Goal: Information Seeking & Learning: Learn about a topic

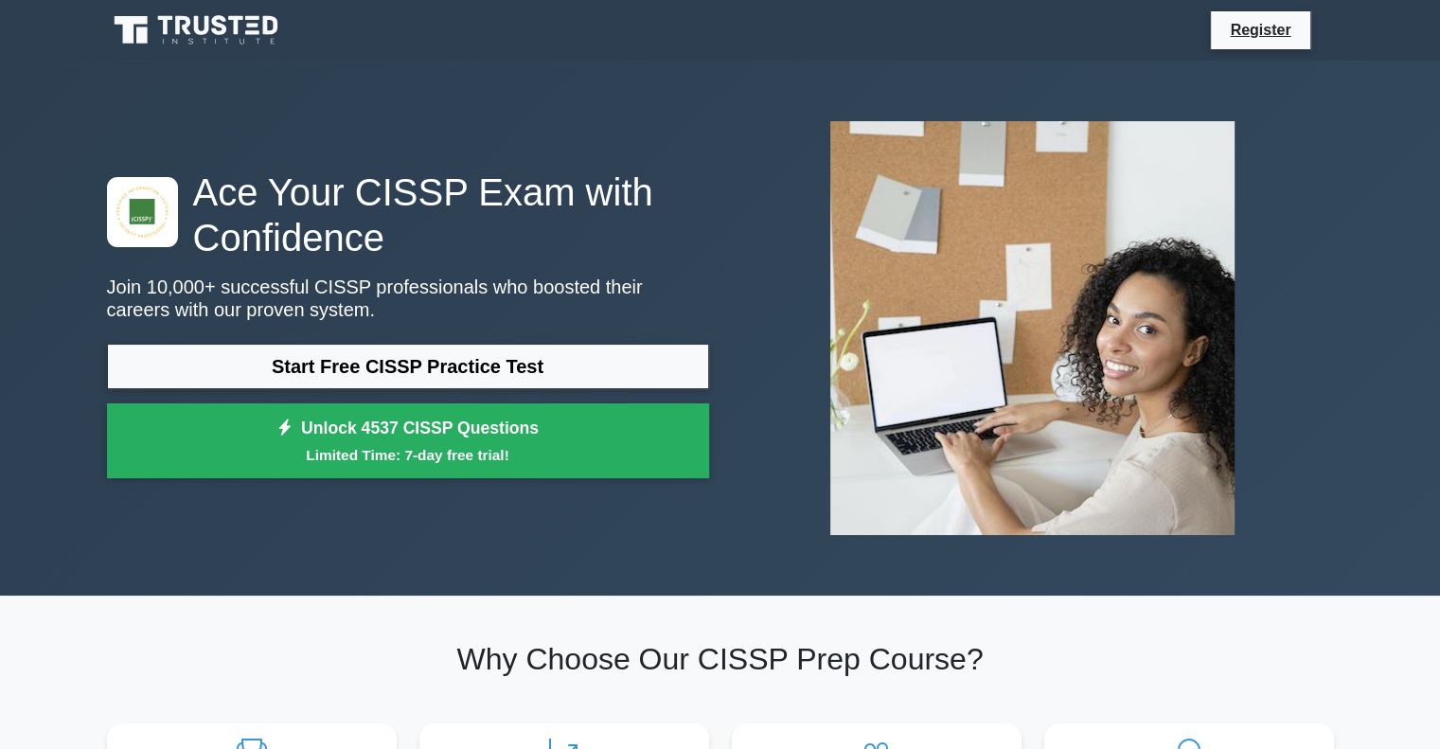
click at [336, 389] on div "Start Free CISSP Practice Test Unlock 4537 CISSP Questions Limited Time: 7-day …" at bounding box center [408, 416] width 602 height 145
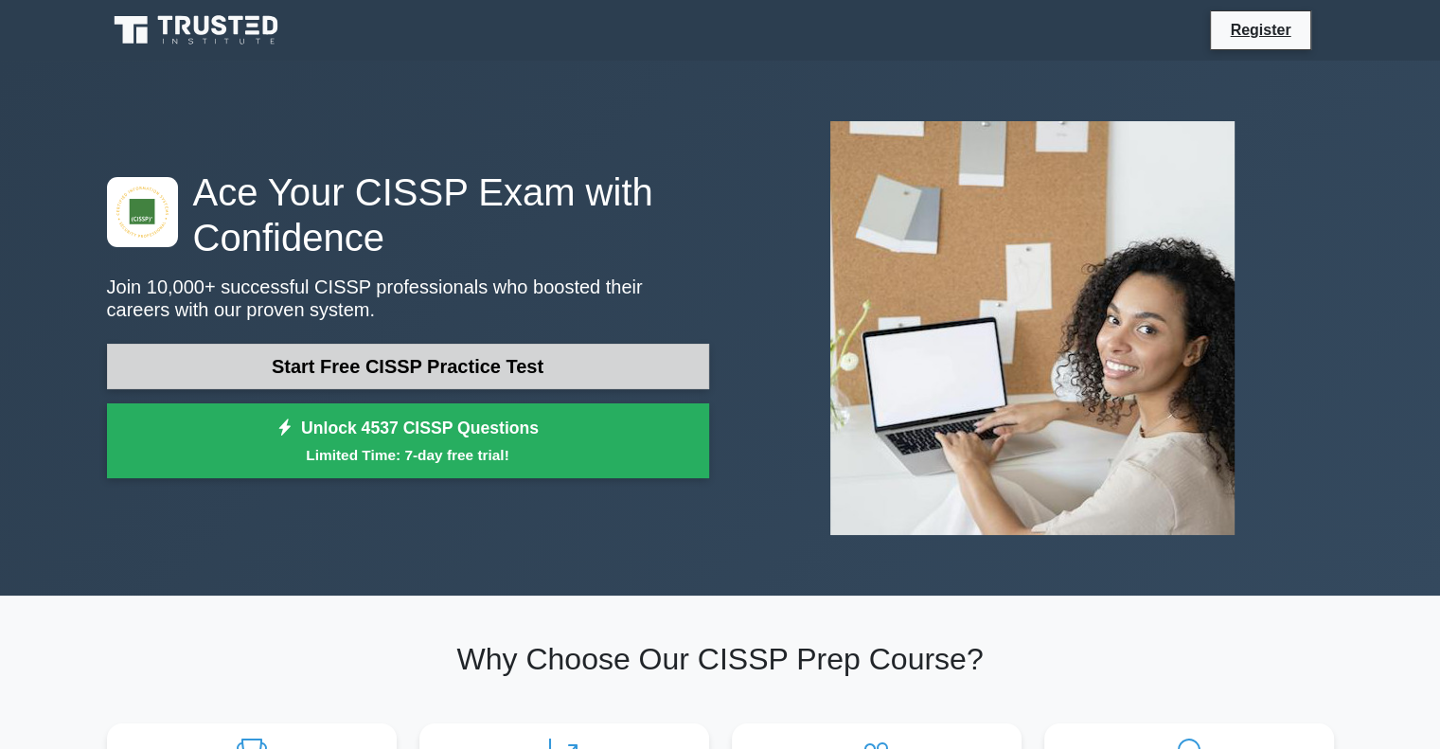
click at [338, 374] on link "Start Free CISSP Practice Test" at bounding box center [408, 366] width 602 height 45
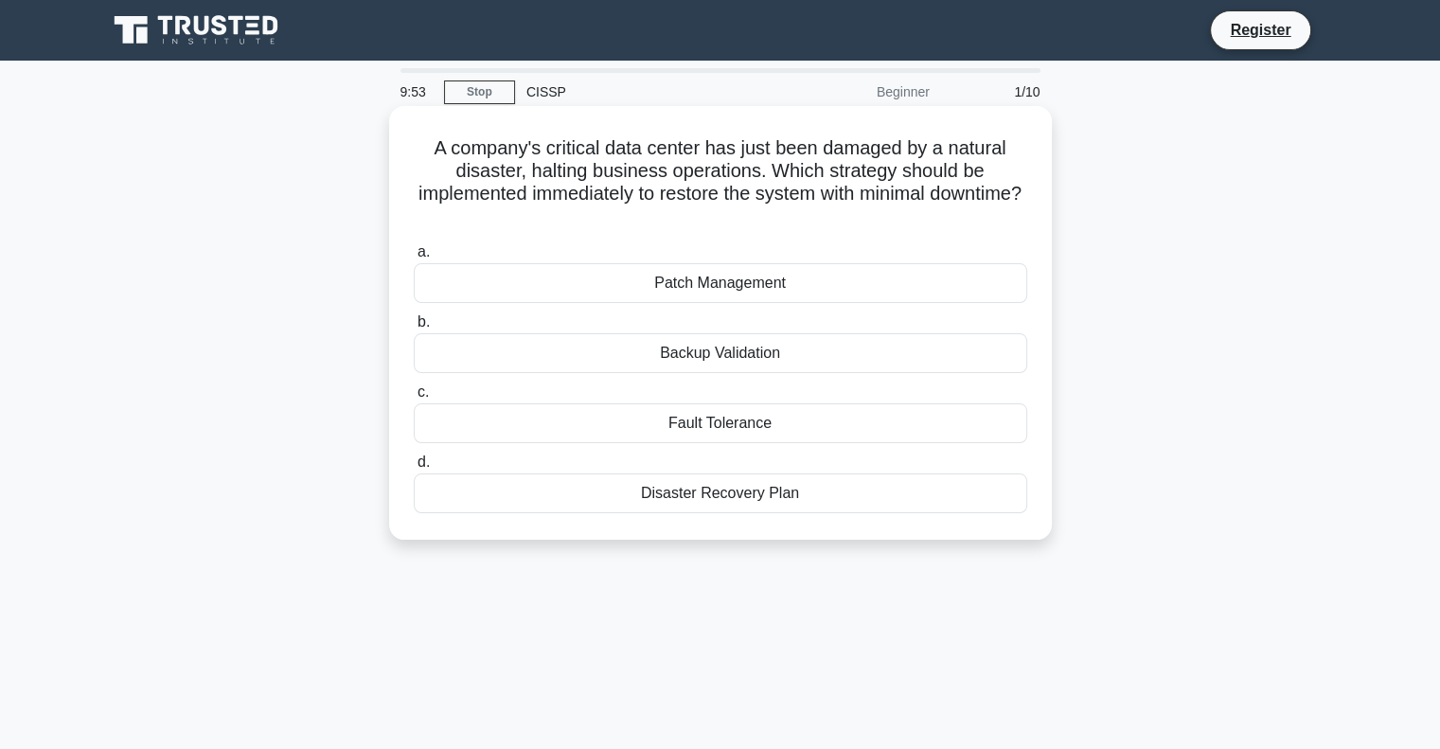
click at [796, 488] on div "Disaster Recovery Plan" at bounding box center [721, 493] width 614 height 40
click at [414, 469] on input "d. Disaster Recovery Plan" at bounding box center [414, 462] width 0 height 12
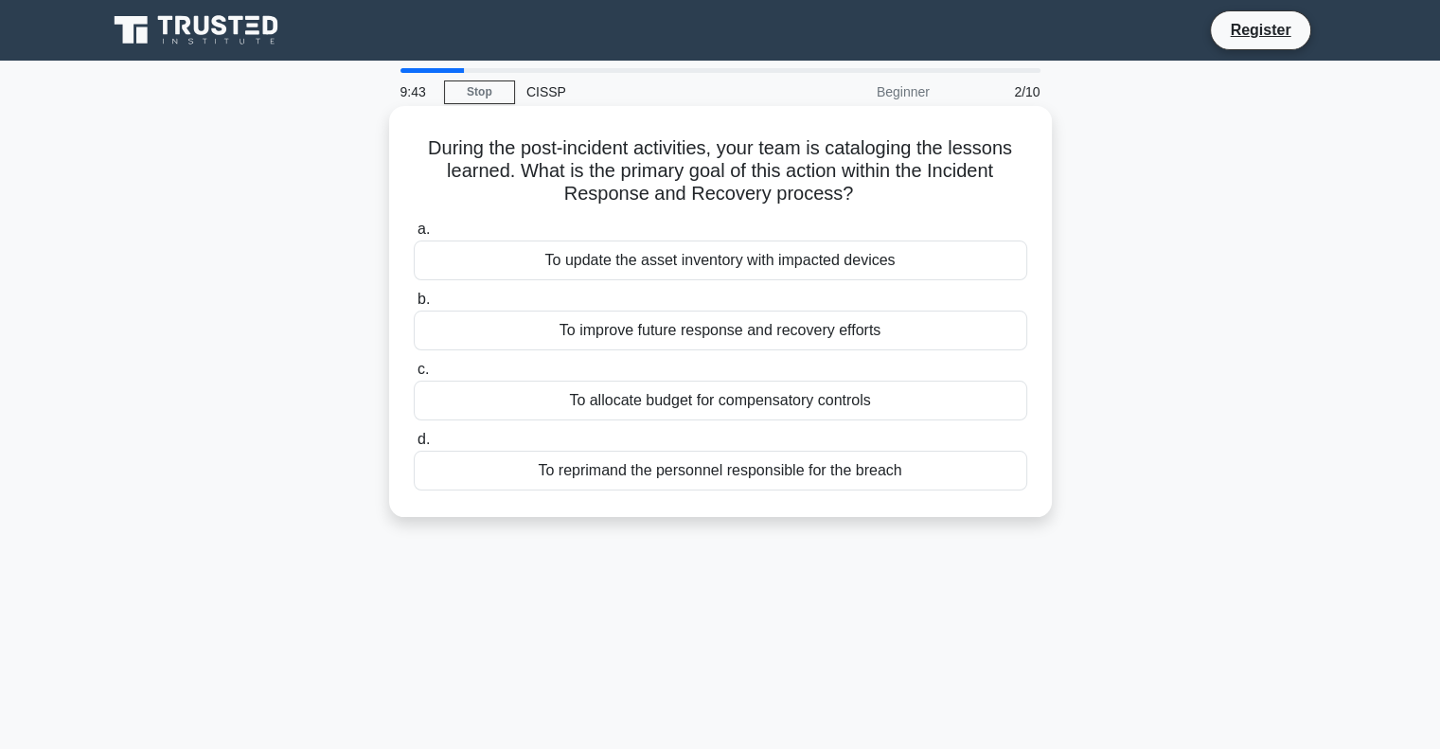
click at [771, 334] on div "To improve future response and recovery efforts" at bounding box center [721, 331] width 614 height 40
click at [414, 306] on input "b. To improve future response and recovery efforts" at bounding box center [414, 300] width 0 height 12
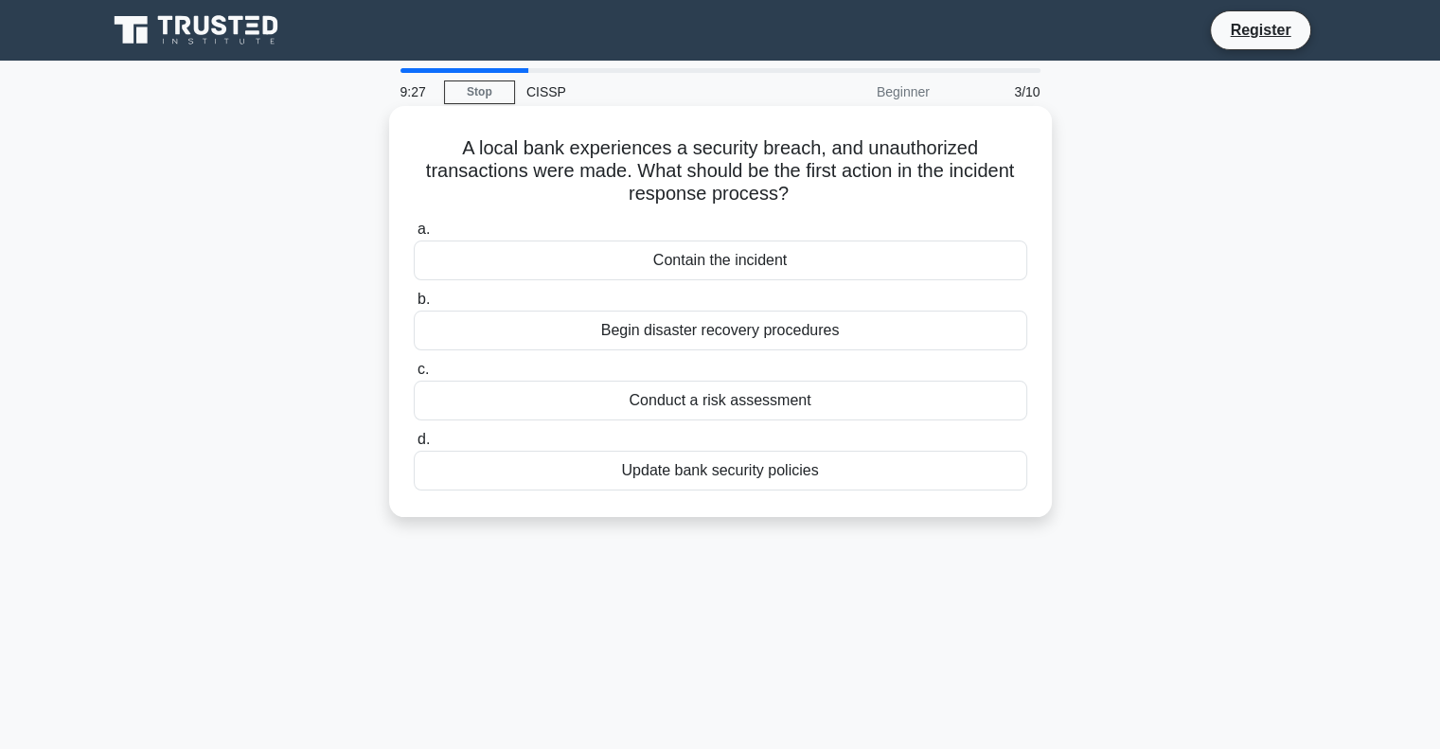
click at [757, 266] on div "Contain the incident" at bounding box center [721, 260] width 614 height 40
click at [414, 236] on input "a. Contain the incident" at bounding box center [414, 229] width 0 height 12
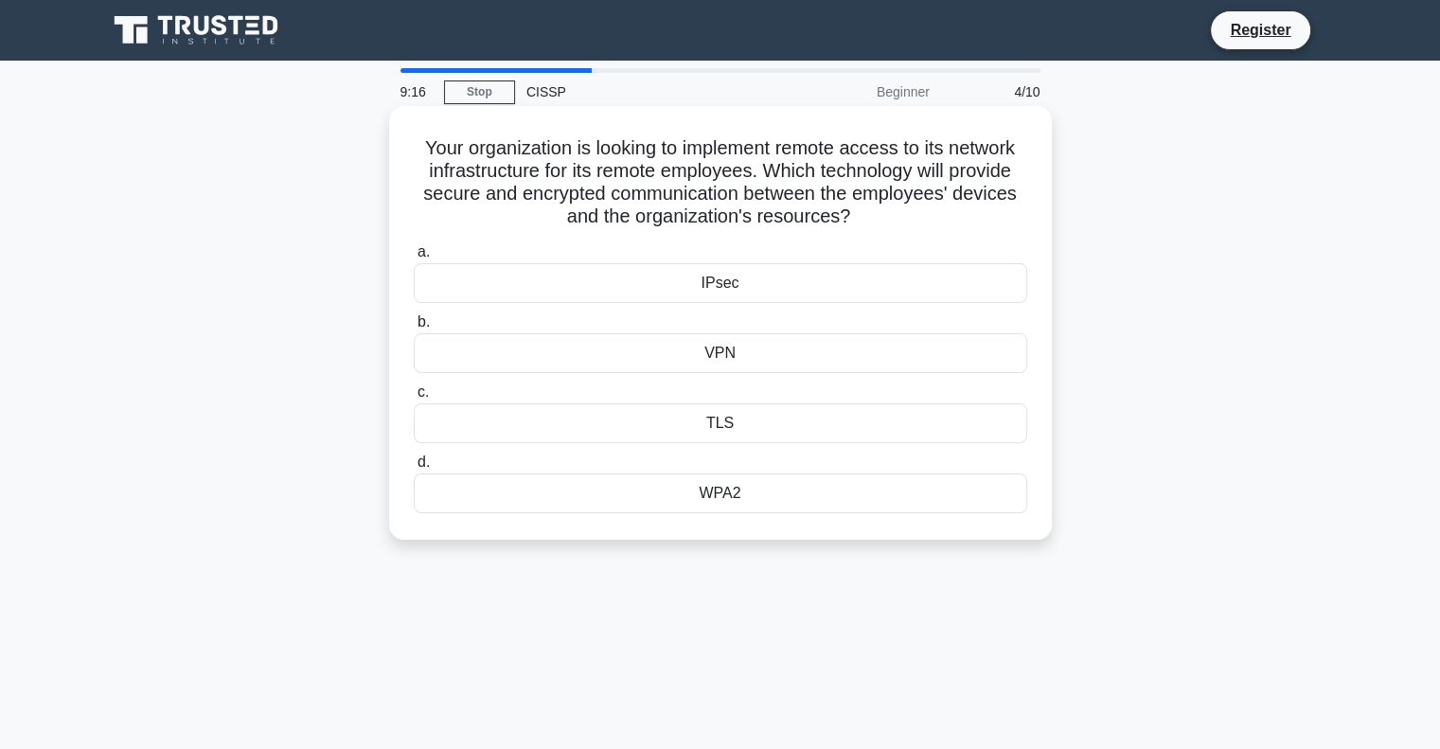
click at [716, 293] on div "IPsec" at bounding box center [721, 283] width 614 height 40
click at [414, 258] on input "a. IPsec" at bounding box center [414, 252] width 0 height 12
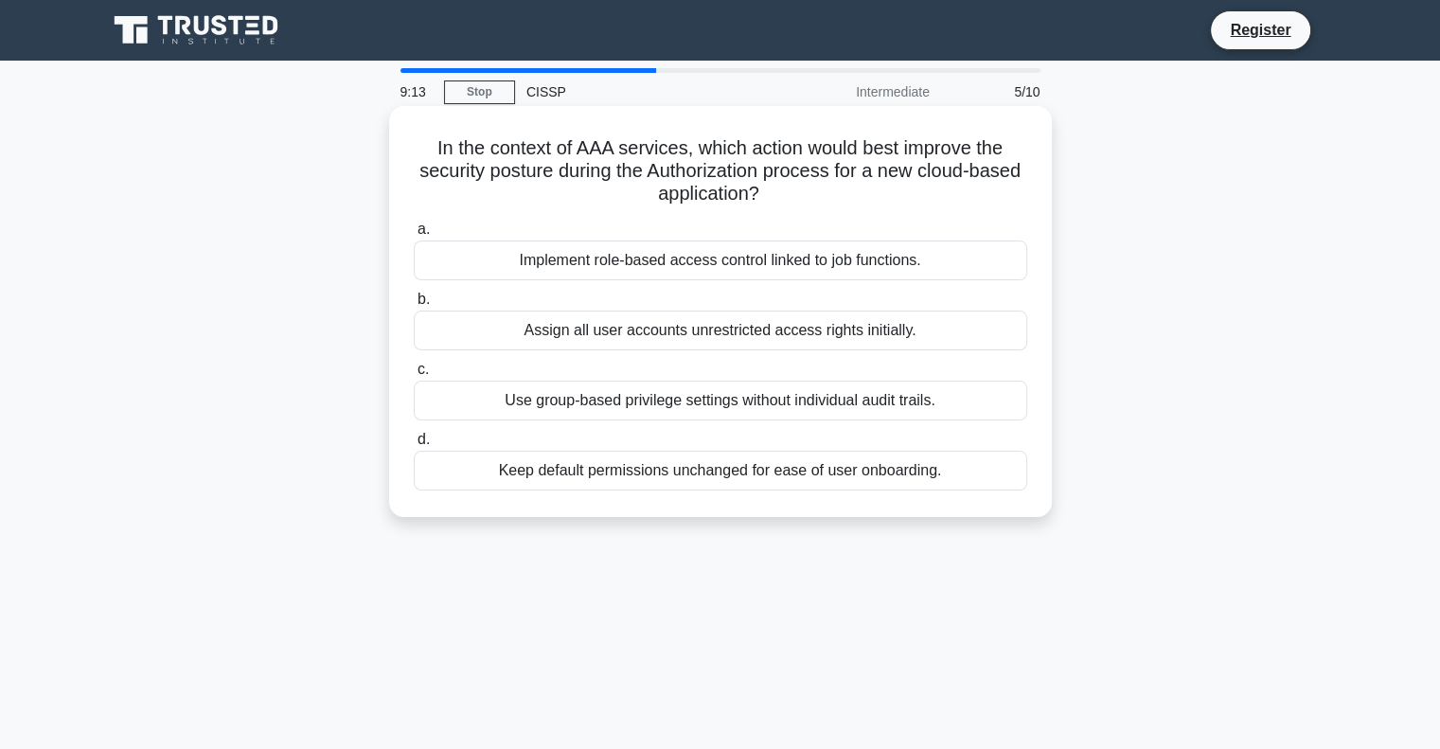
click at [956, 233] on label "a. Implement role-based access control linked to job functions." at bounding box center [721, 249] width 614 height 62
click at [414, 233] on input "a. Implement role-based access control linked to job functions." at bounding box center [414, 229] width 0 height 12
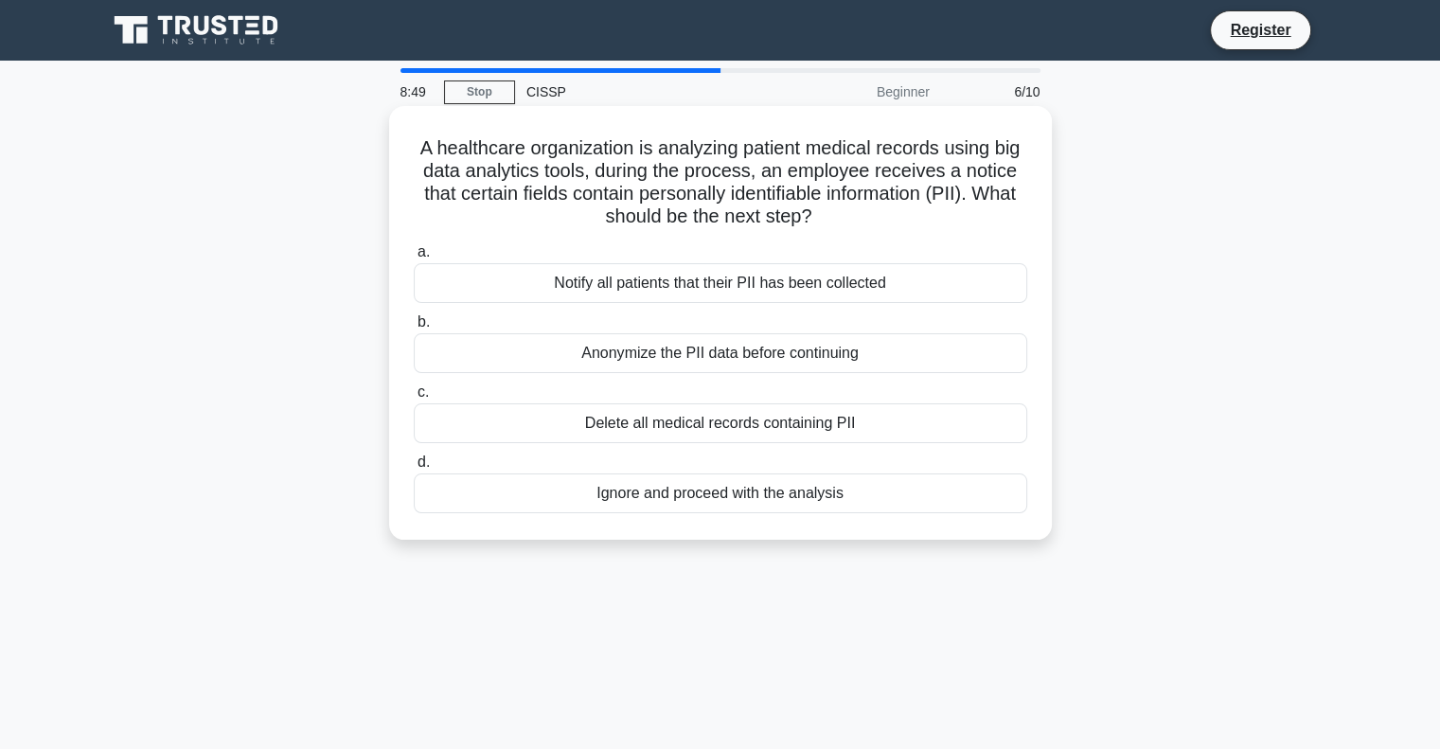
click at [833, 362] on div "Anonymize the PII data before continuing" at bounding box center [721, 353] width 614 height 40
click at [414, 329] on input "b. Anonymize the PII data before continuing" at bounding box center [414, 322] width 0 height 12
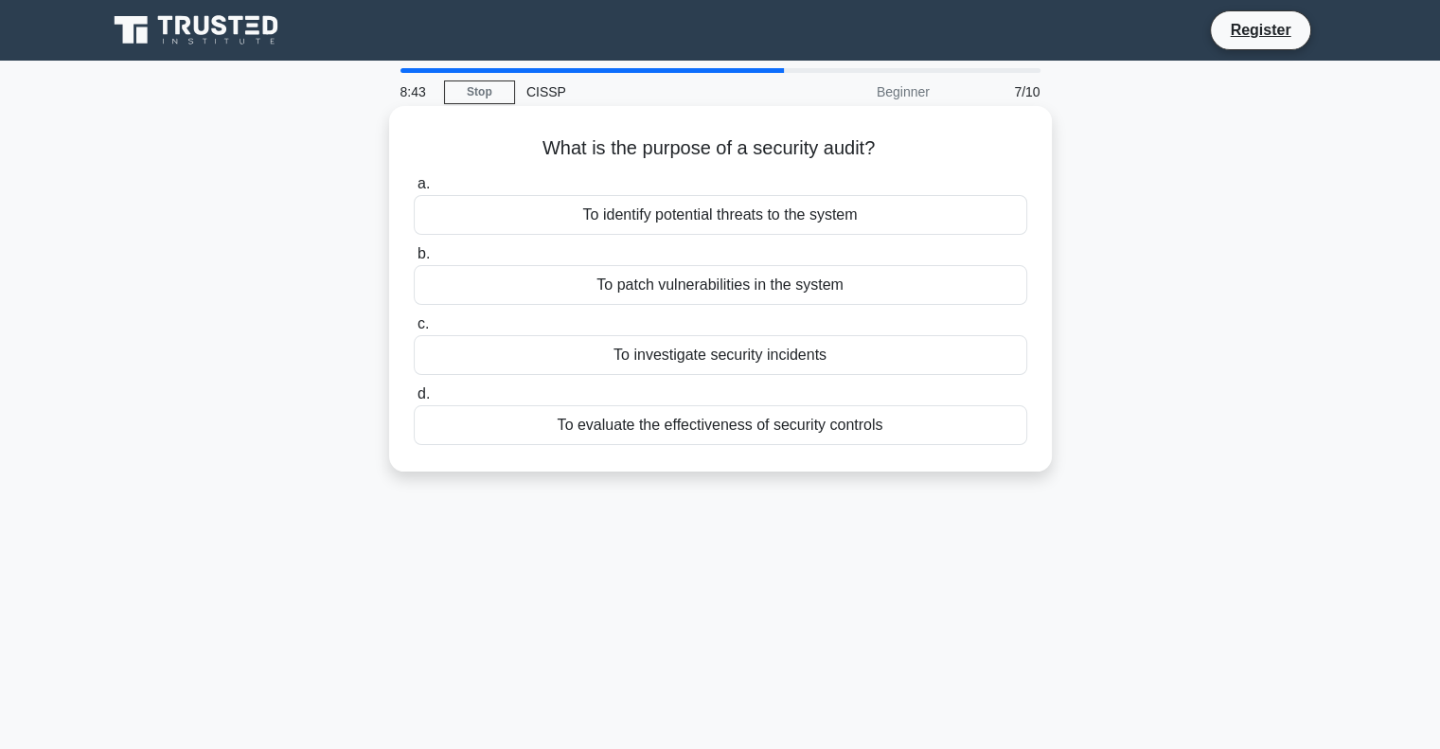
click at [785, 427] on div "To evaluate the effectiveness of security controls" at bounding box center [721, 425] width 614 height 40
click at [414, 401] on input "d. To evaluate the effectiveness of security controls" at bounding box center [414, 394] width 0 height 12
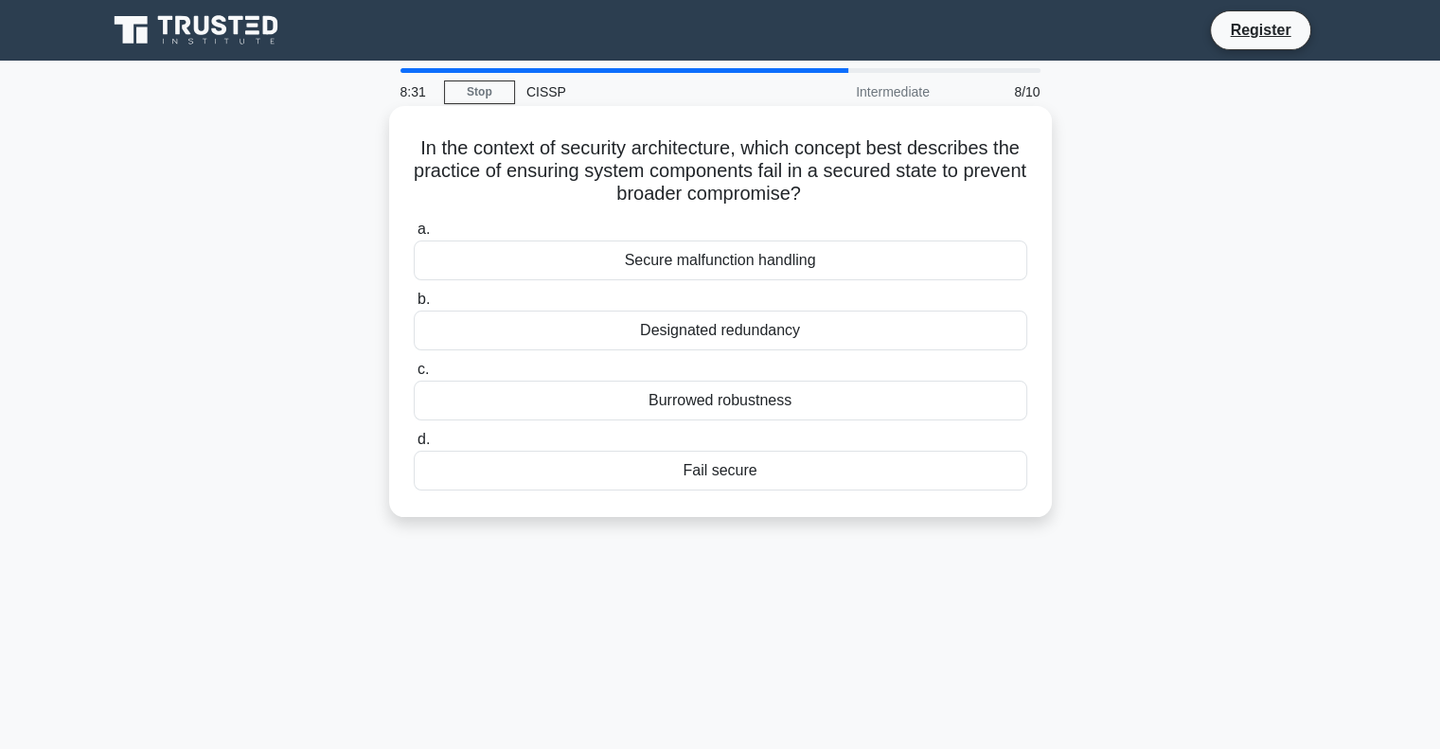
click at [739, 485] on div "Fail secure" at bounding box center [721, 471] width 614 height 40
click at [414, 446] on input "d. Fail secure" at bounding box center [414, 440] width 0 height 12
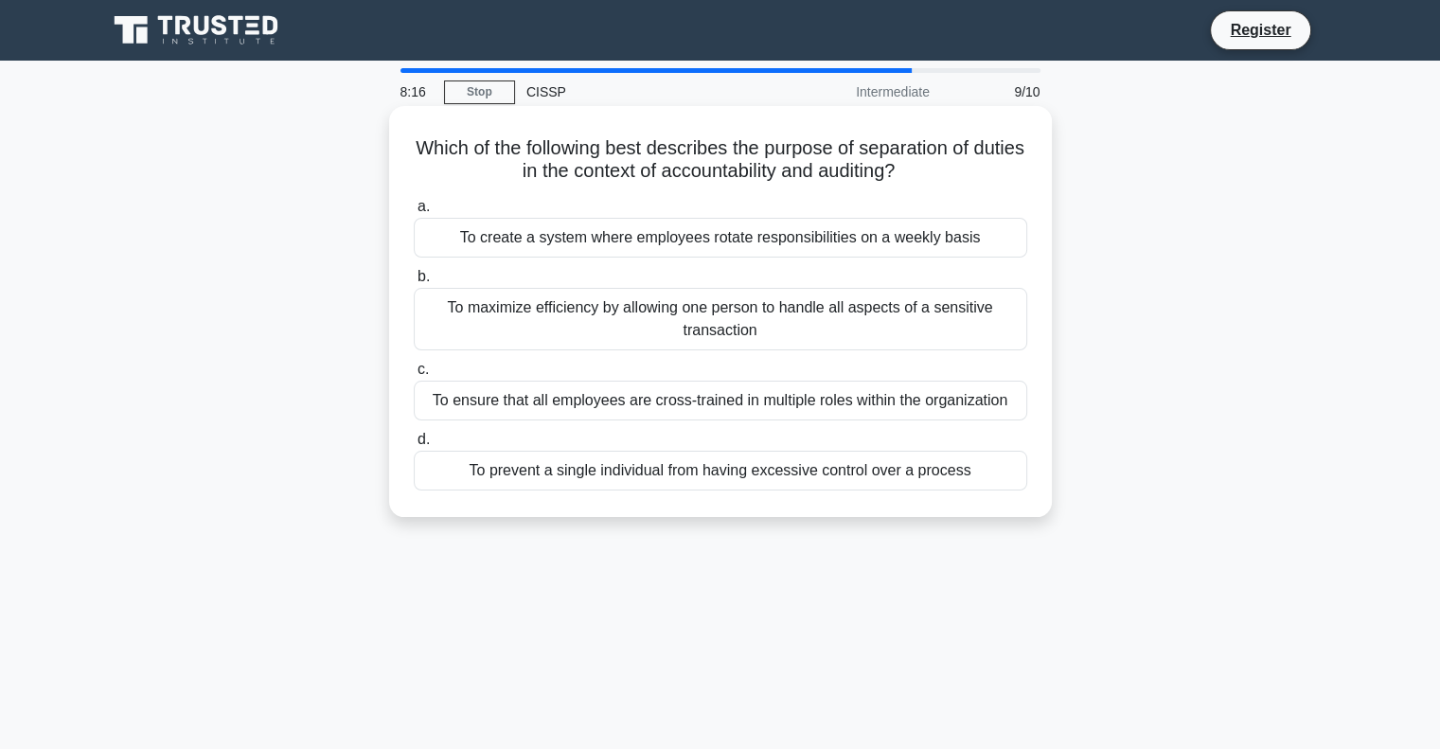
click at [610, 477] on div "To prevent a single individual from having excessive control over a process" at bounding box center [721, 471] width 614 height 40
click at [414, 446] on input "d. To prevent a single individual from having excessive control over a process" at bounding box center [414, 440] width 0 height 12
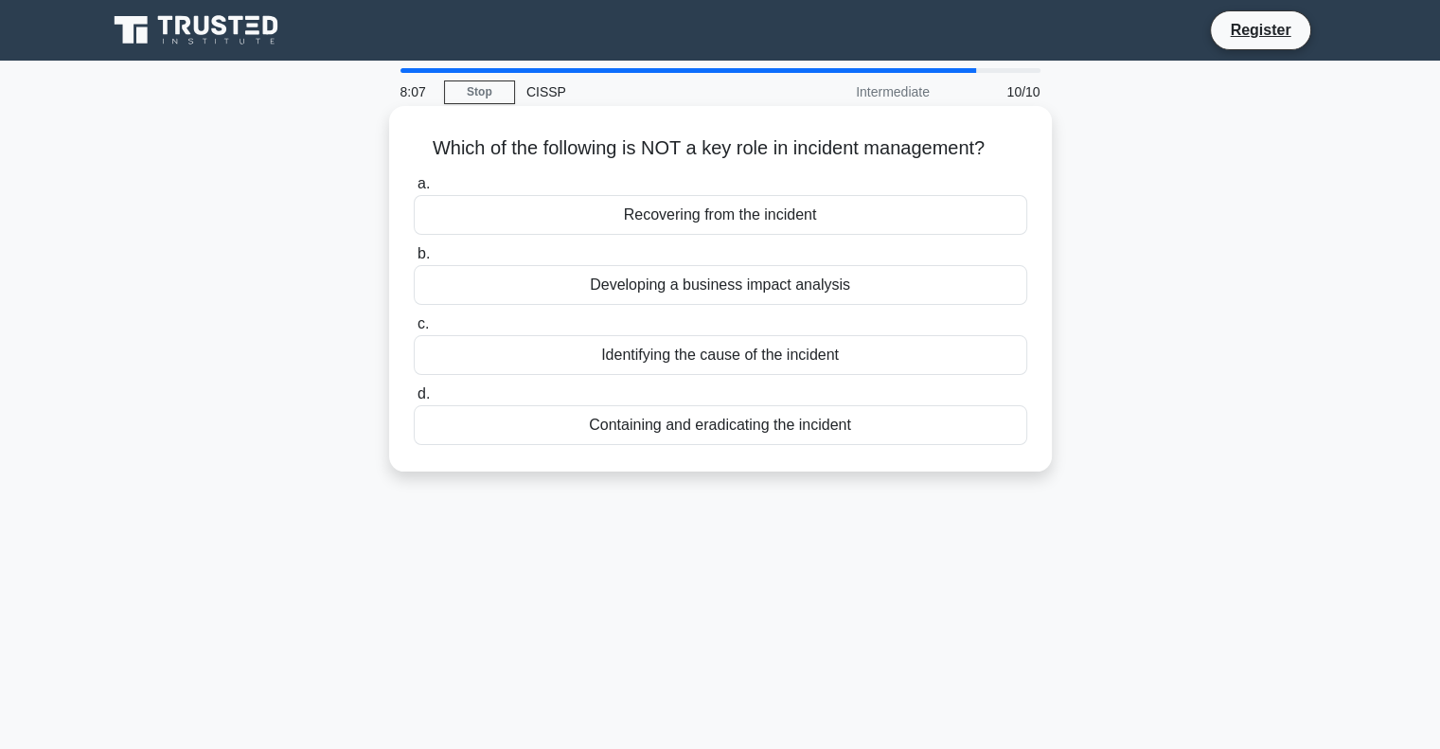
click at [817, 289] on div "Developing a business impact analysis" at bounding box center [721, 285] width 614 height 40
click at [414, 260] on input "b. Developing a business impact analysis" at bounding box center [414, 254] width 0 height 12
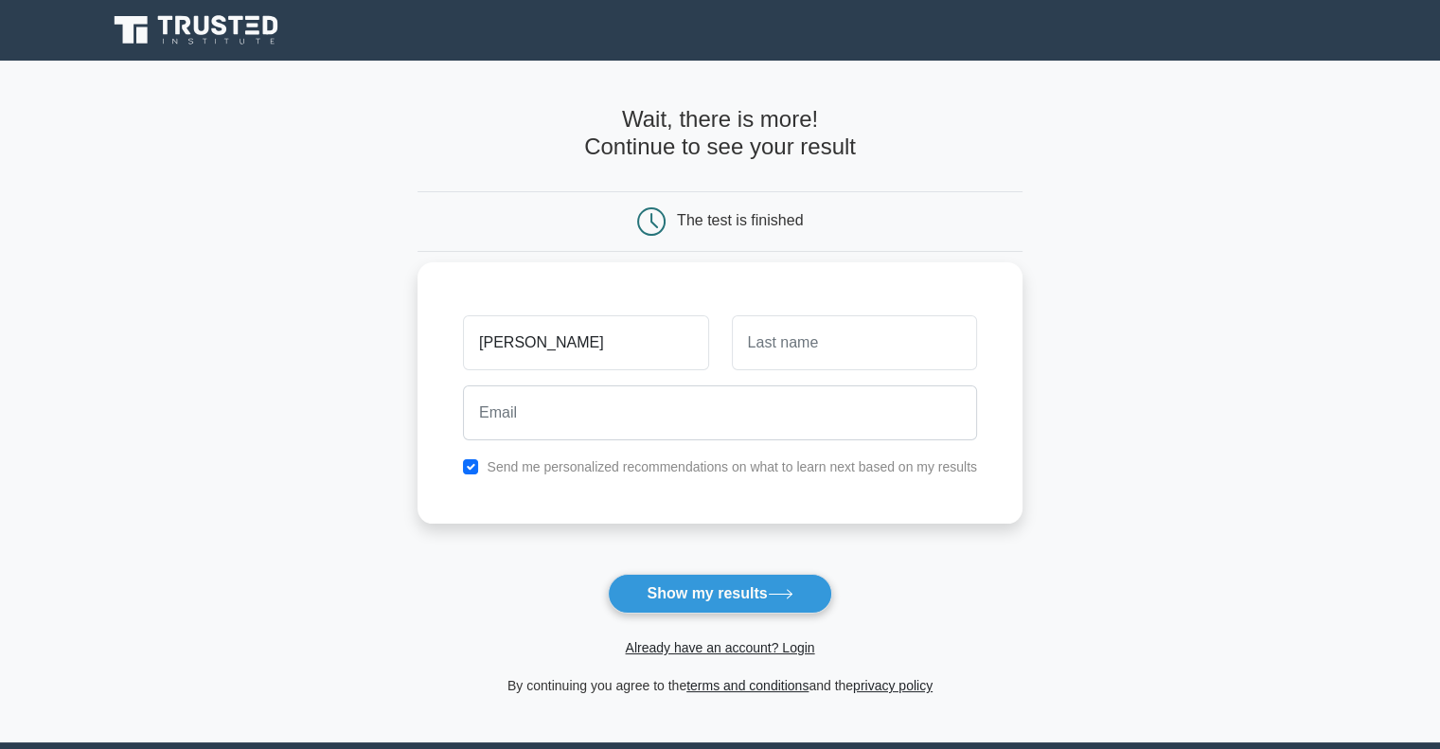
type input "[PERSON_NAME]"
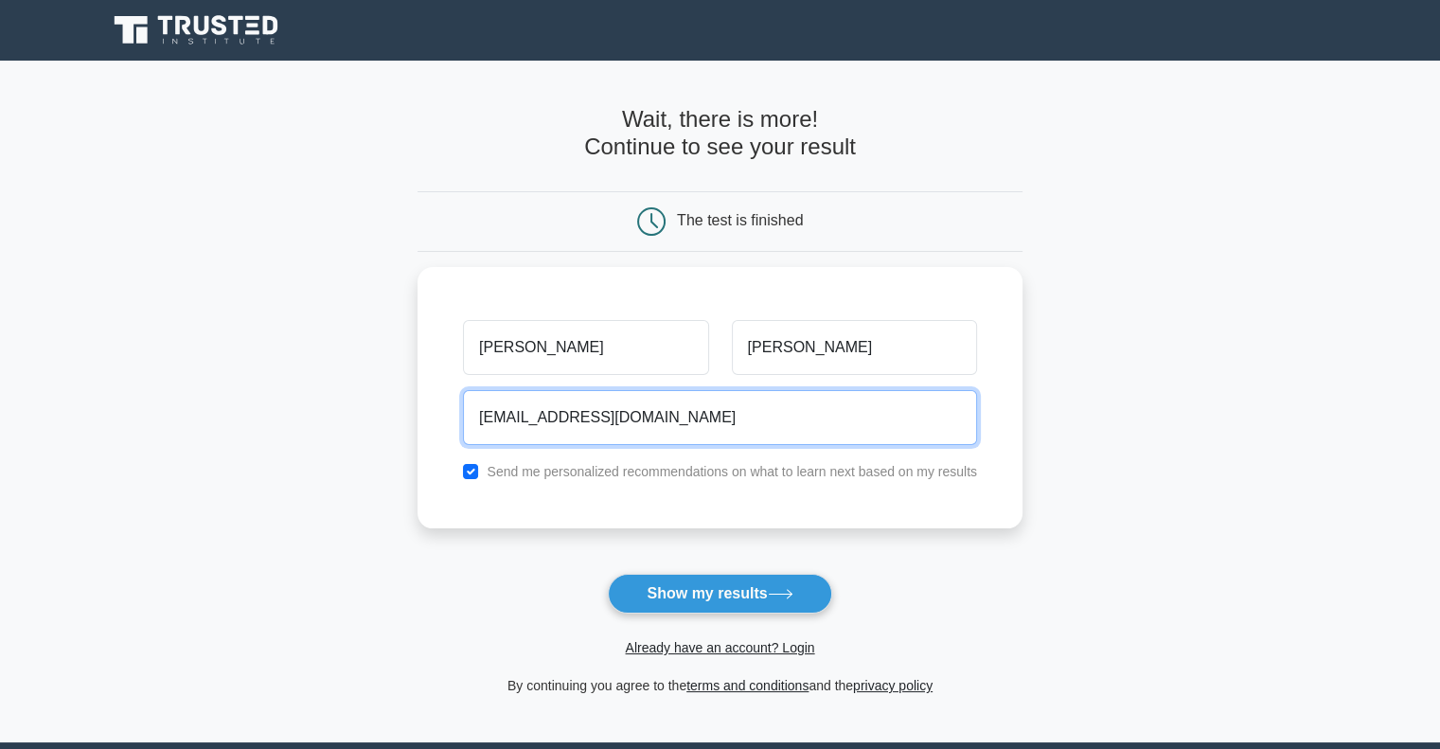
type input "[EMAIL_ADDRESS][DOMAIN_NAME]"
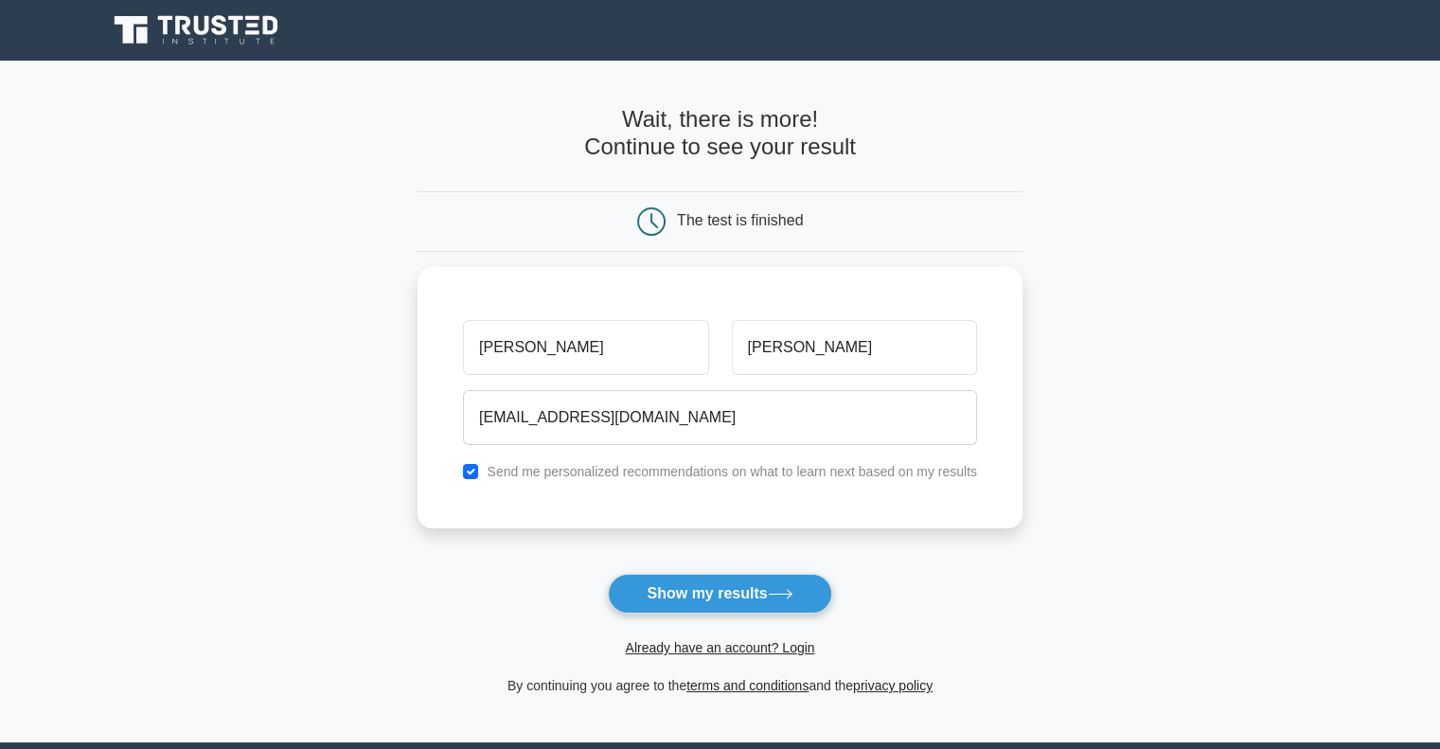
click at [392, 631] on main "Wait, there is more! Continue to see your result The test is finished [PERSON_N…" at bounding box center [720, 402] width 1440 height 682
click at [599, 464] on label "Send me personalized recommendations on what to learn next based on my results" at bounding box center [732, 466] width 490 height 15
click at [468, 463] on input "checkbox" at bounding box center [470, 466] width 15 height 15
checkbox input "false"
click at [696, 614] on div "Already have an account? Login" at bounding box center [720, 636] width 605 height 45
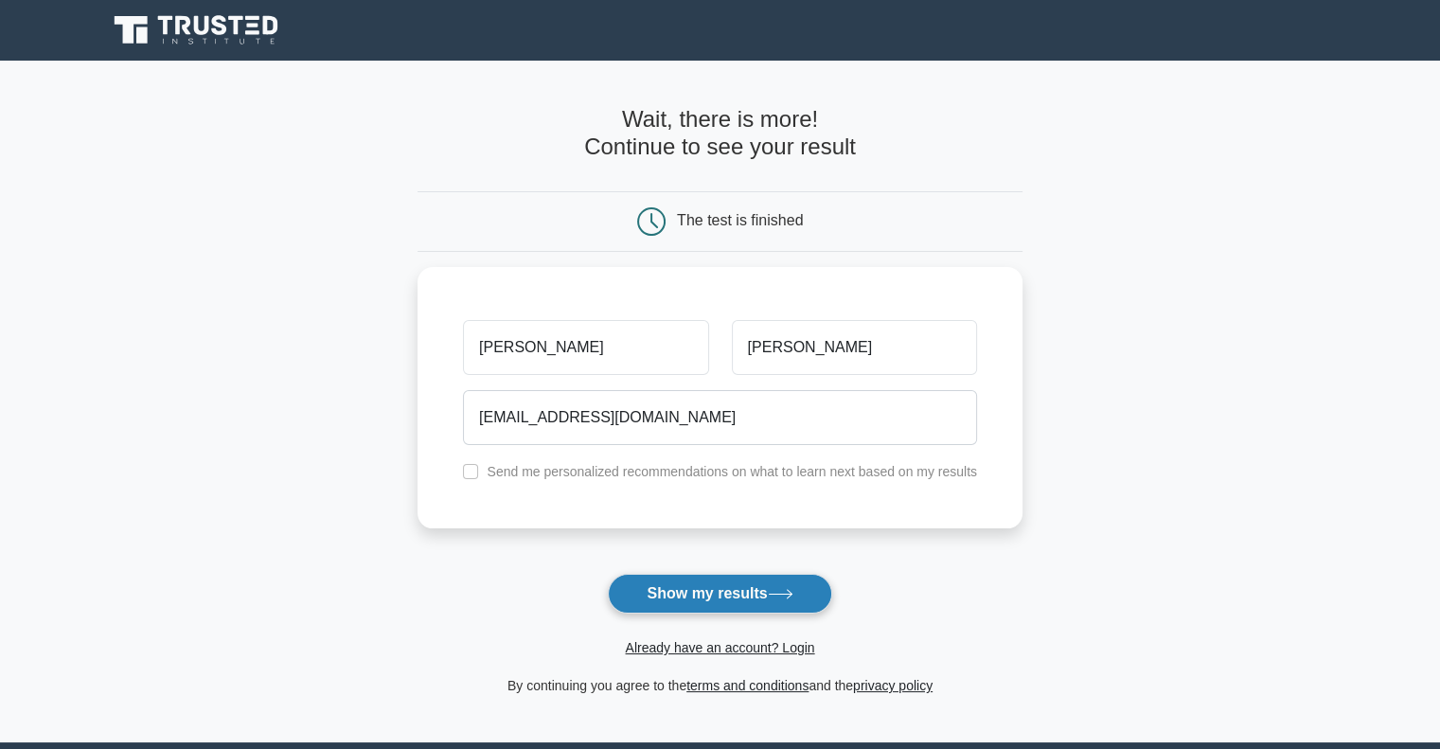
click at [697, 607] on button "Show my results" at bounding box center [719, 594] width 223 height 40
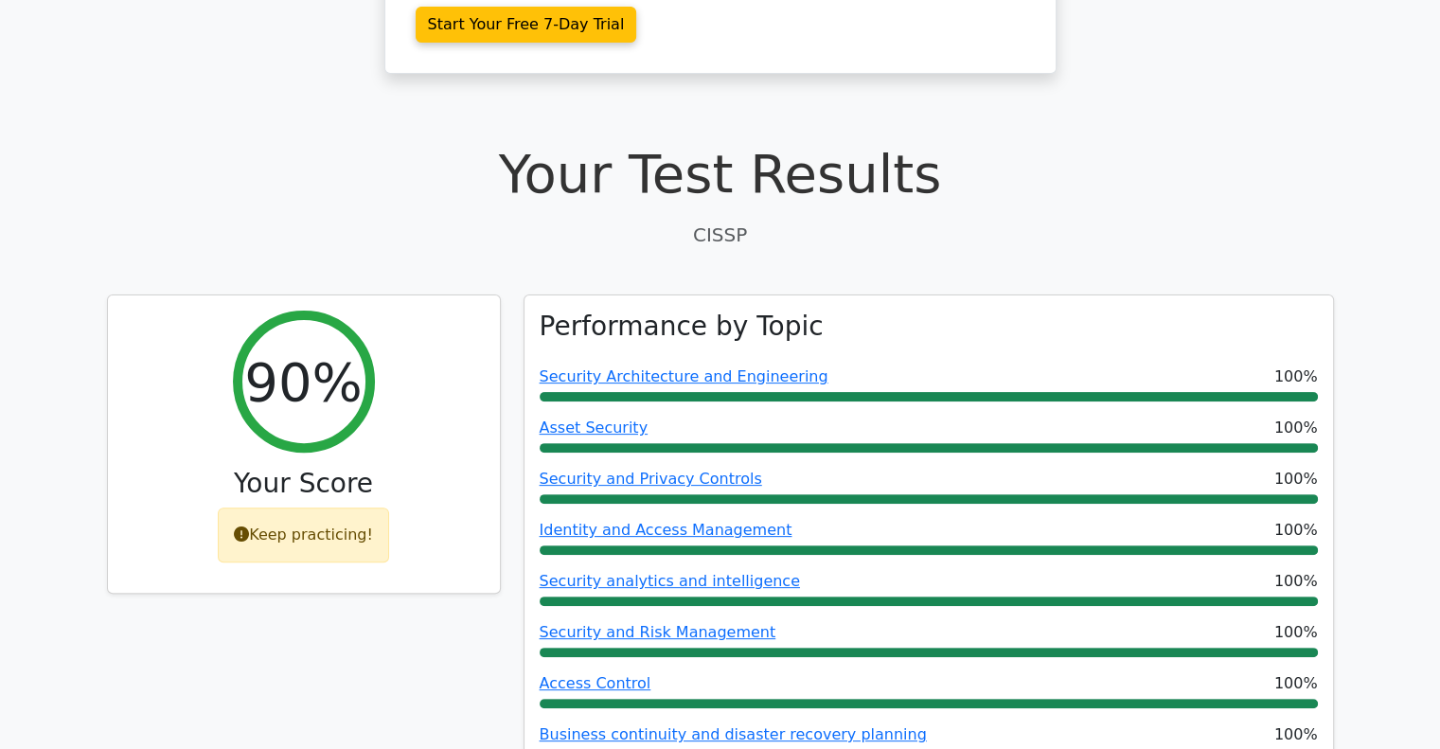
scroll to position [502, 0]
